Goal: Transaction & Acquisition: Purchase product/service

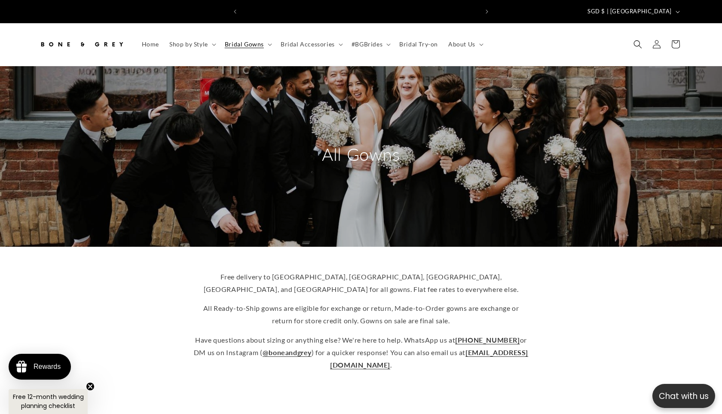
scroll to position [0, 236]
click at [412, 43] on link "Bridal Try-on" at bounding box center [418, 44] width 49 height 18
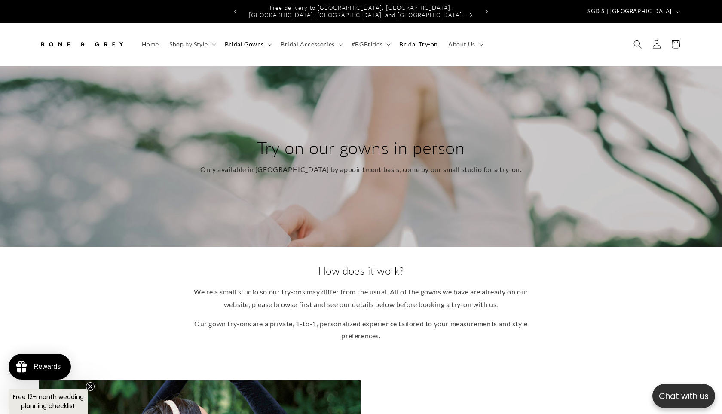
click at [268, 43] on icon at bounding box center [270, 44] width 4 height 3
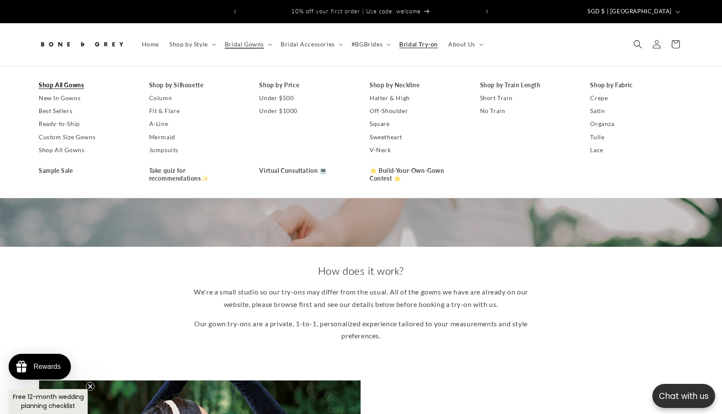
click at [80, 79] on link "Shop All Gowns" at bounding box center [85, 85] width 93 height 13
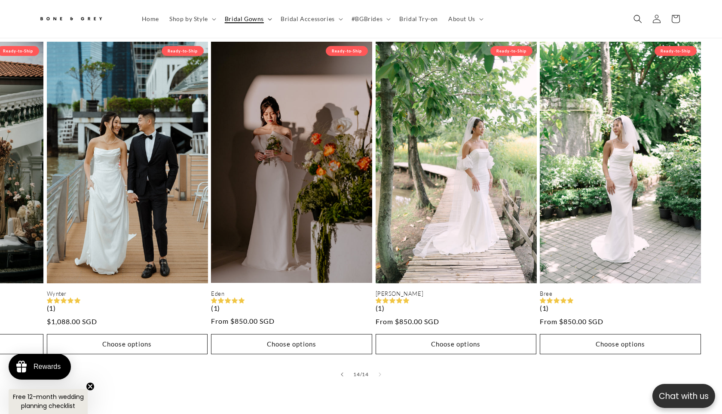
scroll to position [0, 236]
click at [268, 18] on icon at bounding box center [270, 19] width 4 height 3
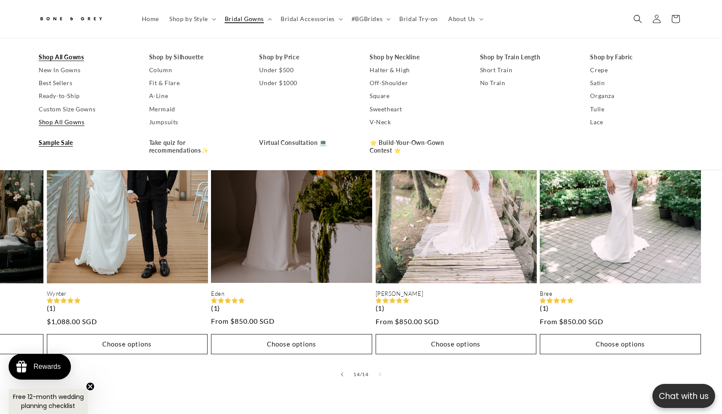
click at [55, 142] on link "Sample Sale" at bounding box center [85, 142] width 93 height 13
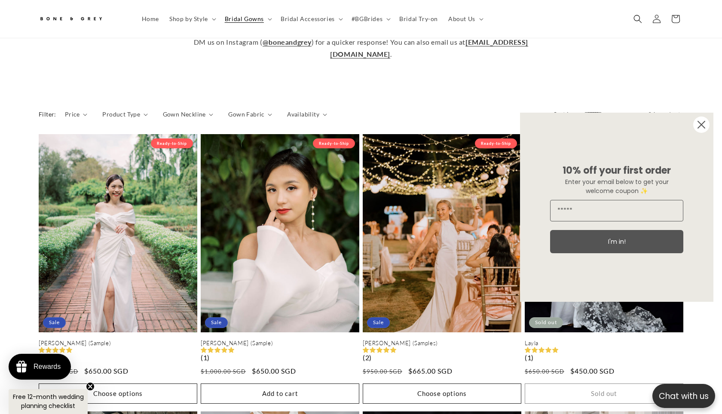
scroll to position [0, 236]
click at [706, 123] on circle "Close dialog" at bounding box center [701, 124] width 16 height 16
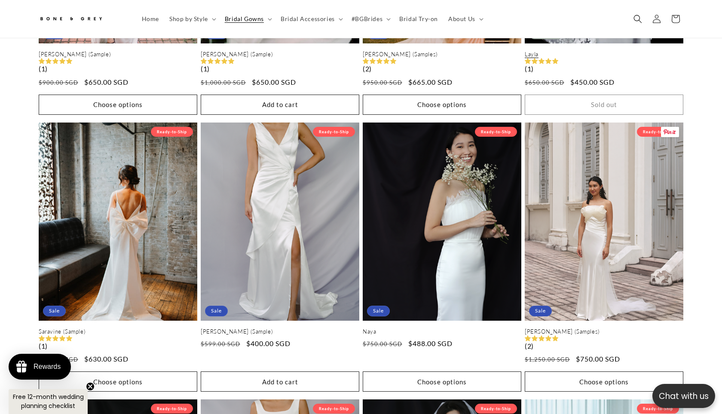
scroll to position [610, 0]
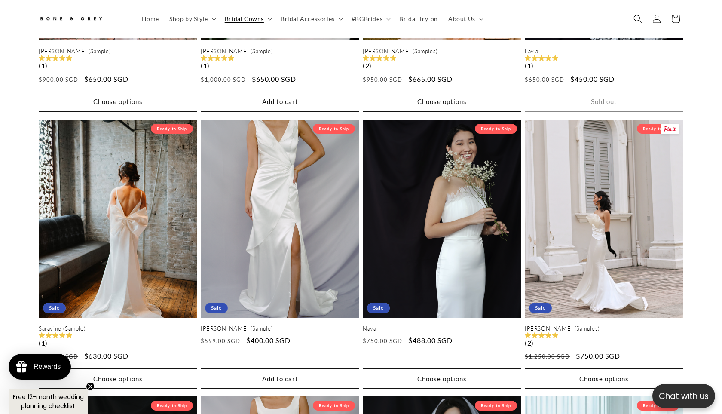
click at [614, 325] on link "[PERSON_NAME] (Samples)" at bounding box center [603, 328] width 159 height 7
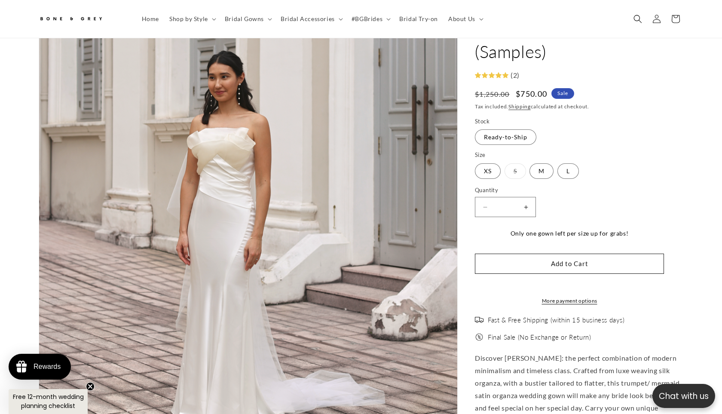
scroll to position [0, 473]
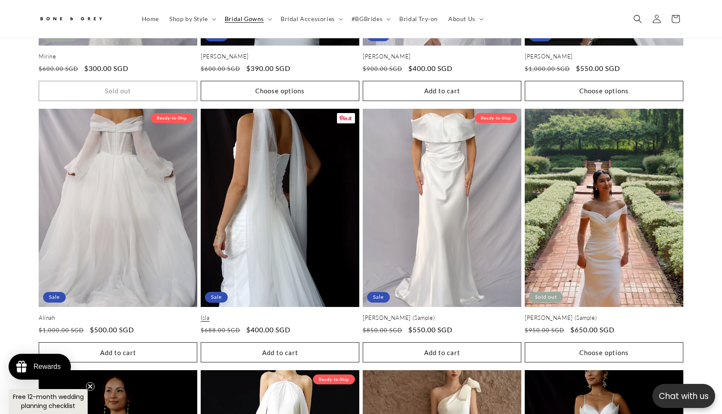
click at [295, 314] on link "Isla" at bounding box center [280, 317] width 159 height 7
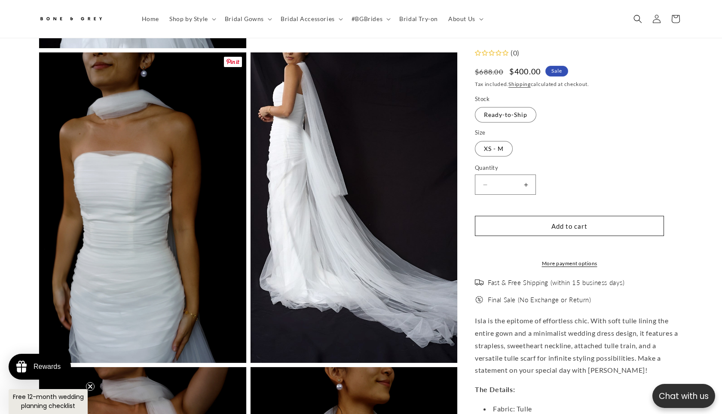
scroll to position [0, 473]
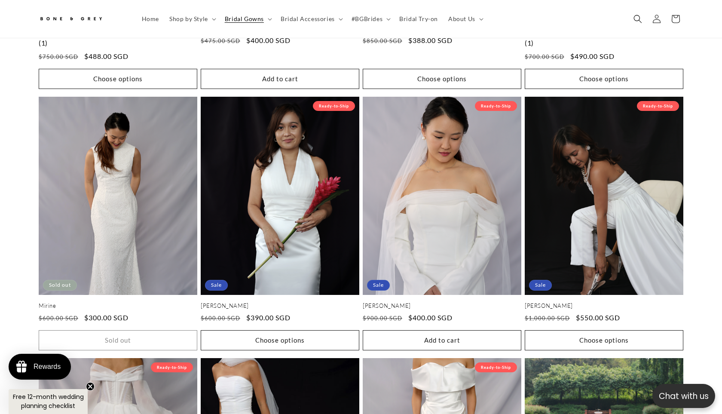
scroll to position [1139, 0]
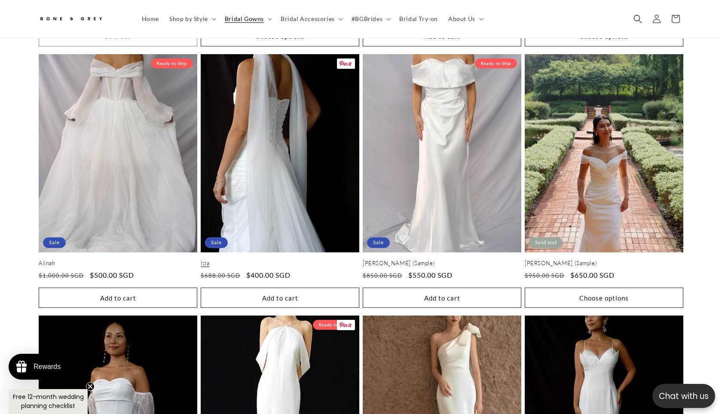
scroll to position [1491, 0]
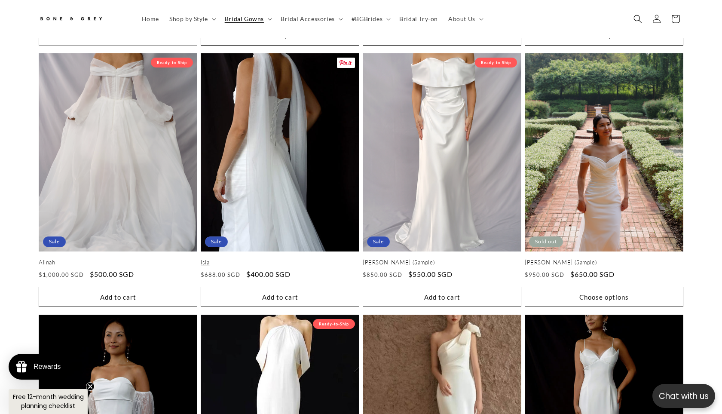
click at [287, 259] on link "Isla" at bounding box center [280, 262] width 159 height 7
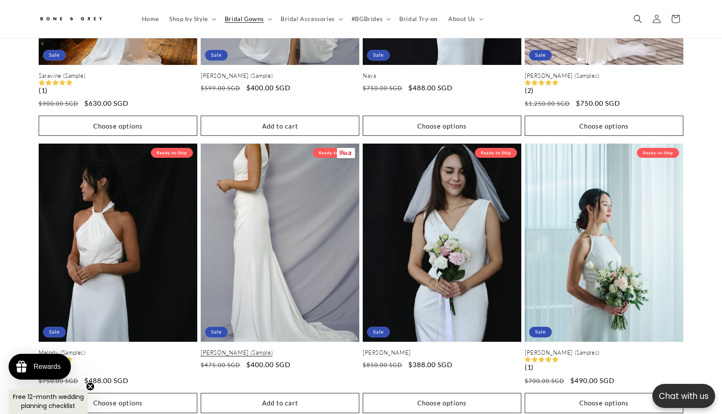
scroll to position [864, 0]
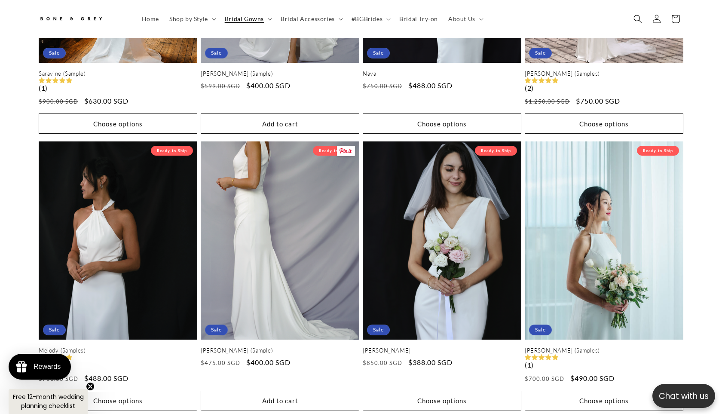
click at [292, 347] on link "[PERSON_NAME] (Sample)" at bounding box center [280, 350] width 159 height 7
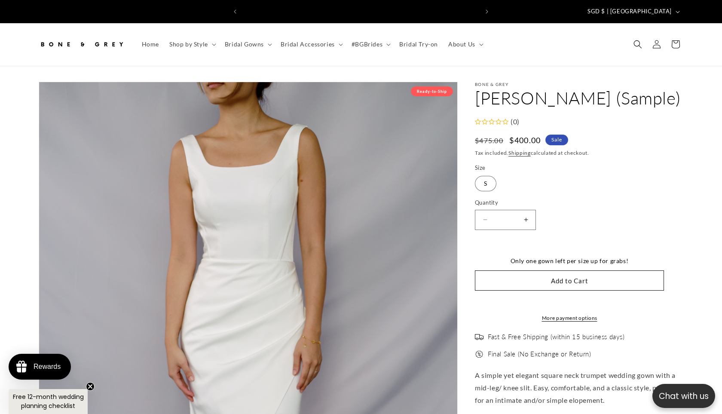
scroll to position [0, 236]
